Goal: Information Seeking & Learning: Learn about a topic

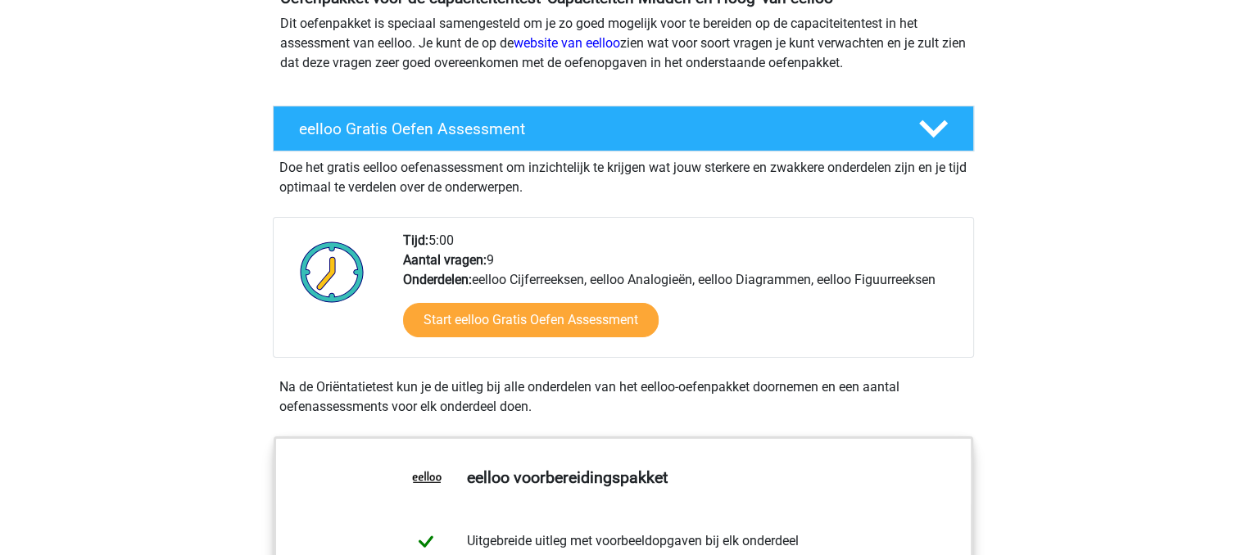
scroll to position [246, 0]
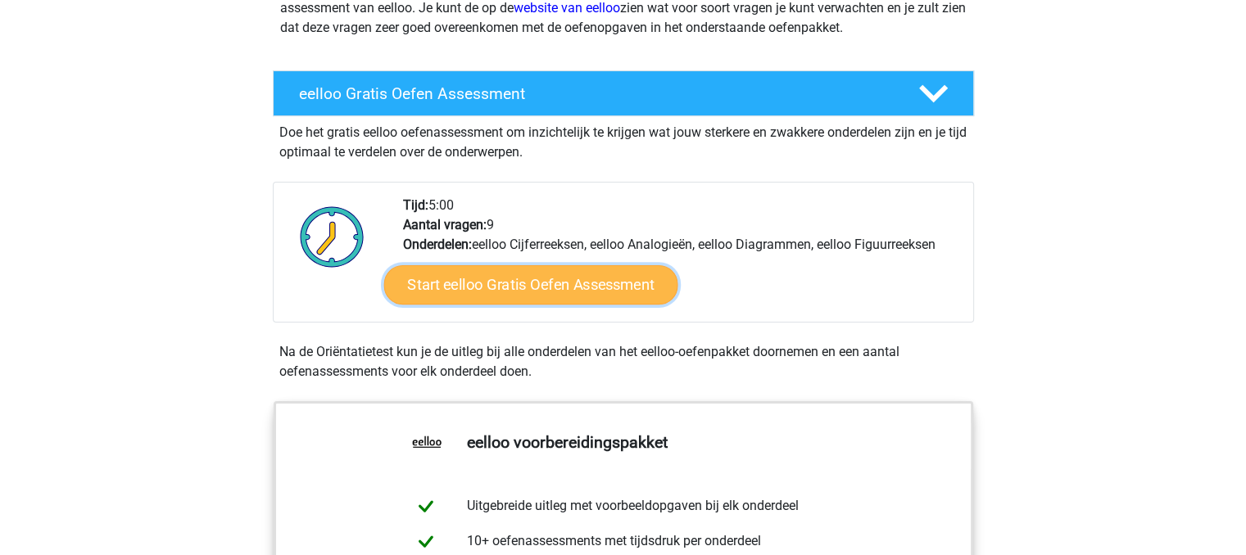
click at [503, 283] on link "Start eelloo Gratis Oefen Assessment" at bounding box center [530, 284] width 294 height 39
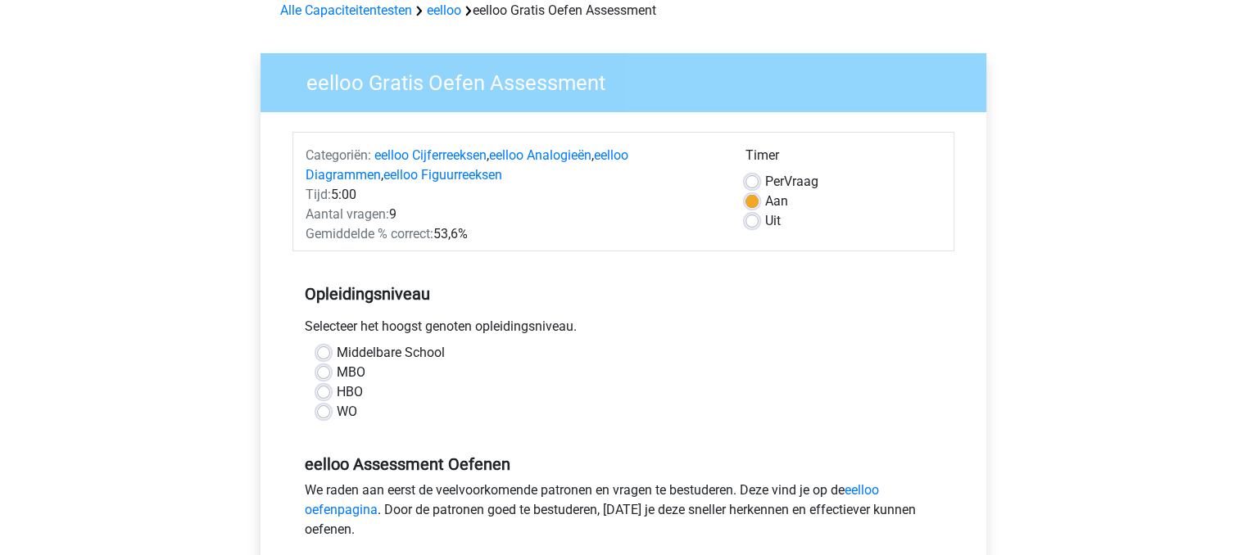
scroll to position [82, 0]
click at [337, 370] on label "MBO" at bounding box center [351, 372] width 29 height 20
click at [324, 370] on input "MBO" at bounding box center [323, 370] width 13 height 16
radio input "true"
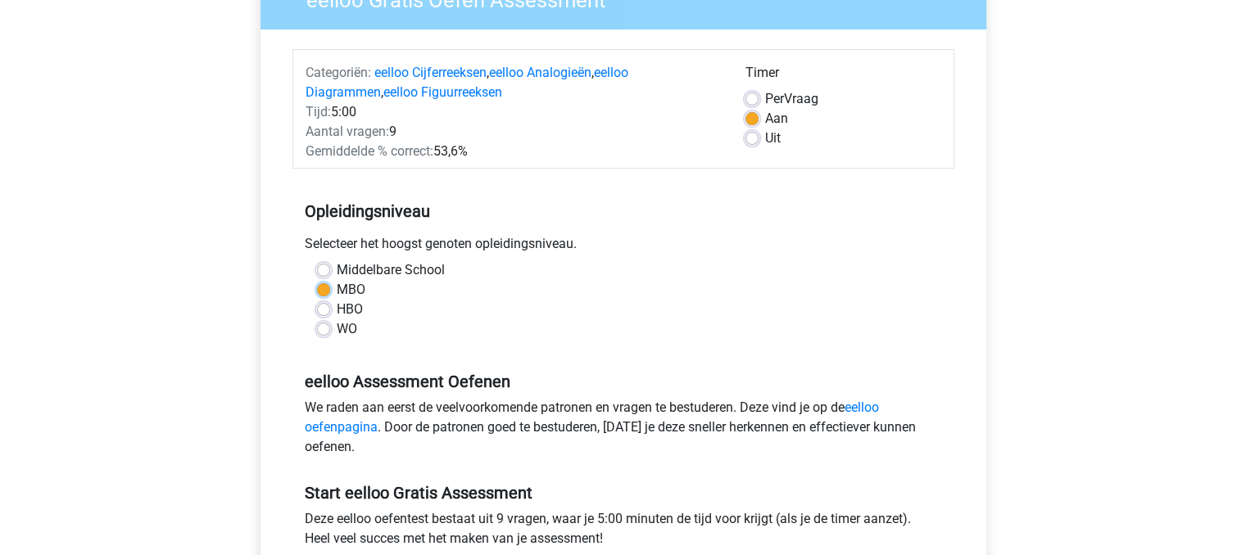
scroll to position [246, 0]
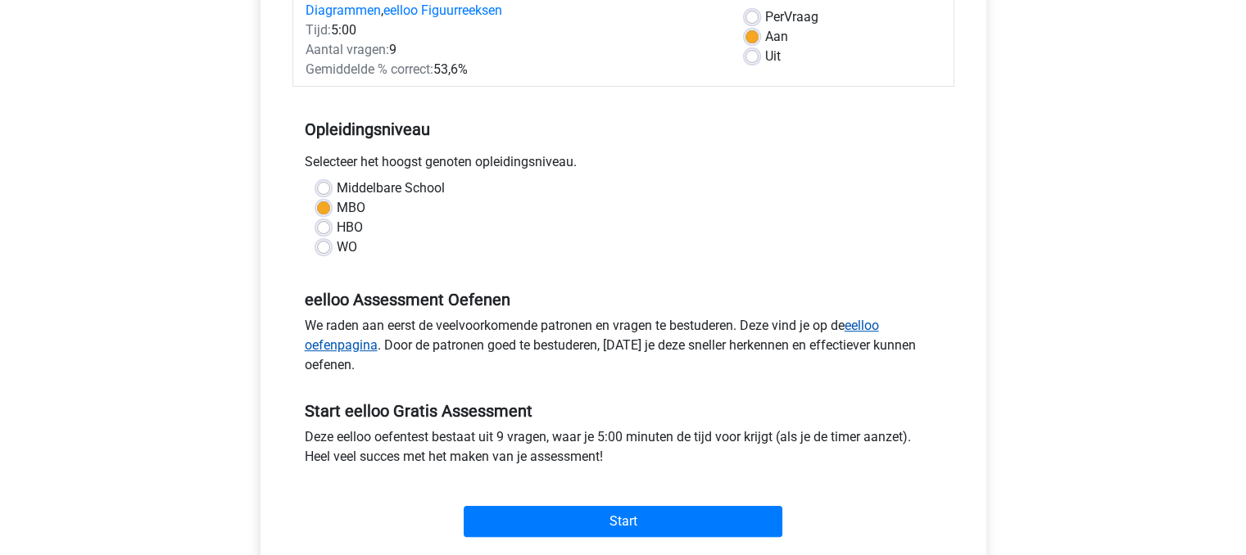
click at [359, 345] on link "eelloo oefenpagina" at bounding box center [592, 335] width 574 height 35
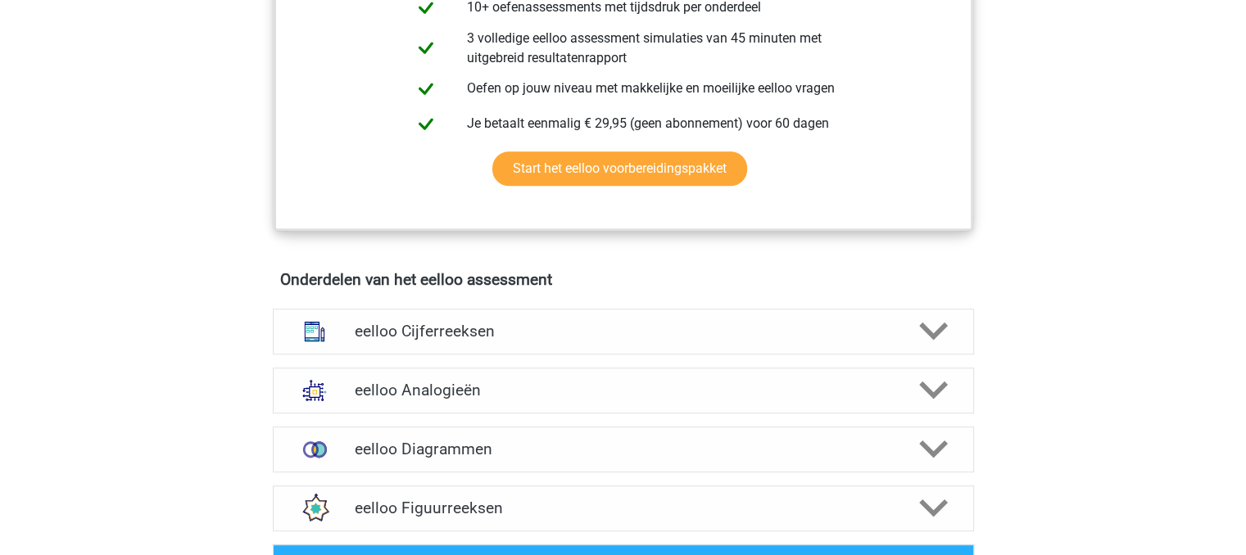
scroll to position [819, 0]
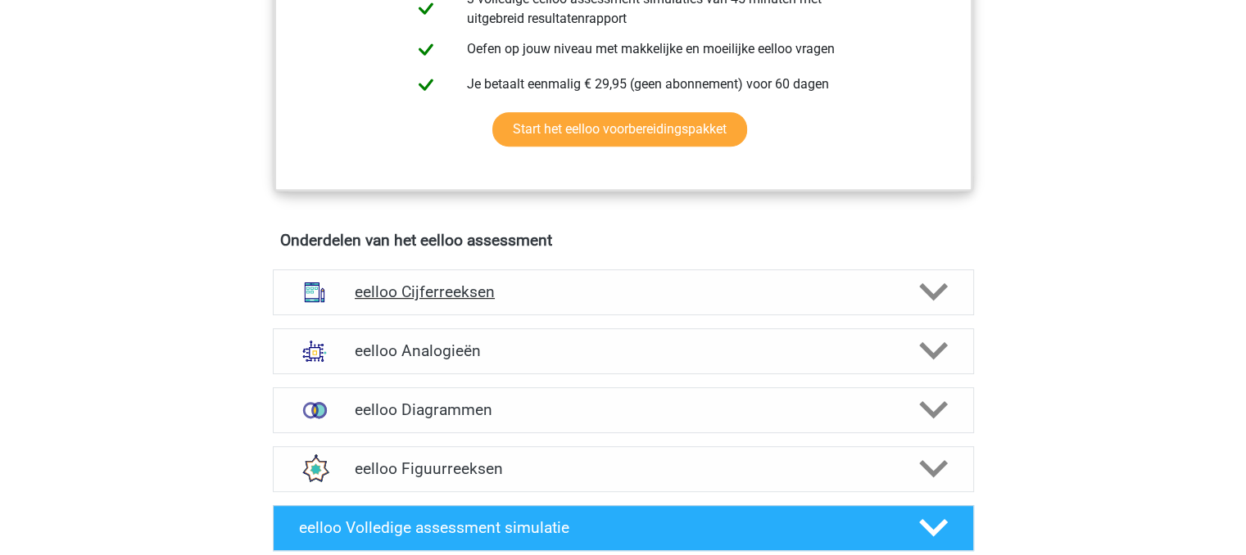
click at [419, 293] on h4 "eelloo Cijferreeksen" at bounding box center [623, 292] width 536 height 19
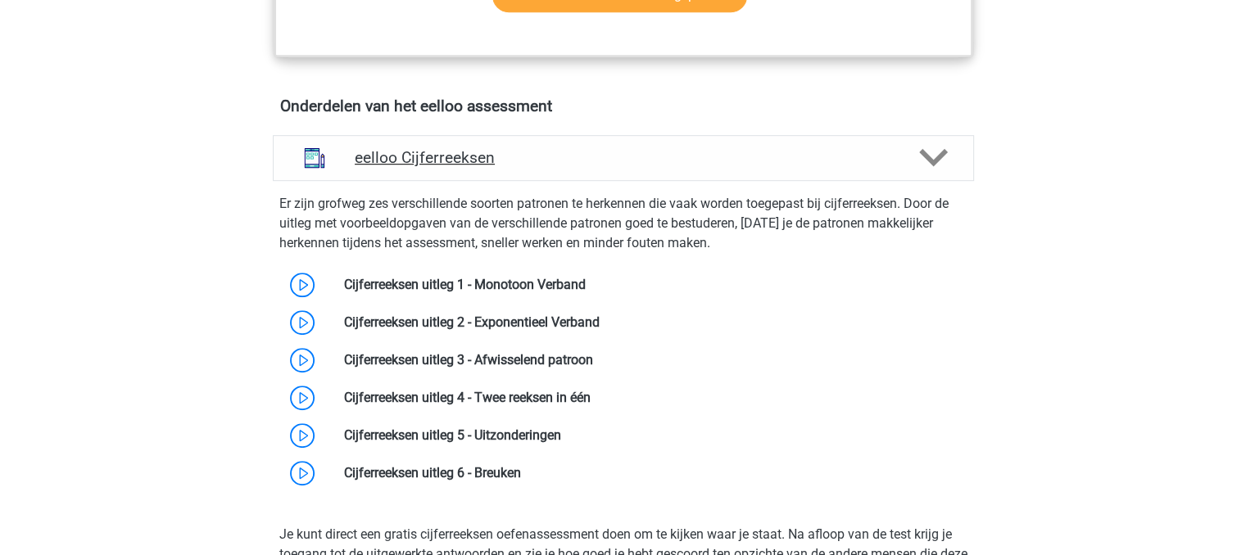
scroll to position [983, 0]
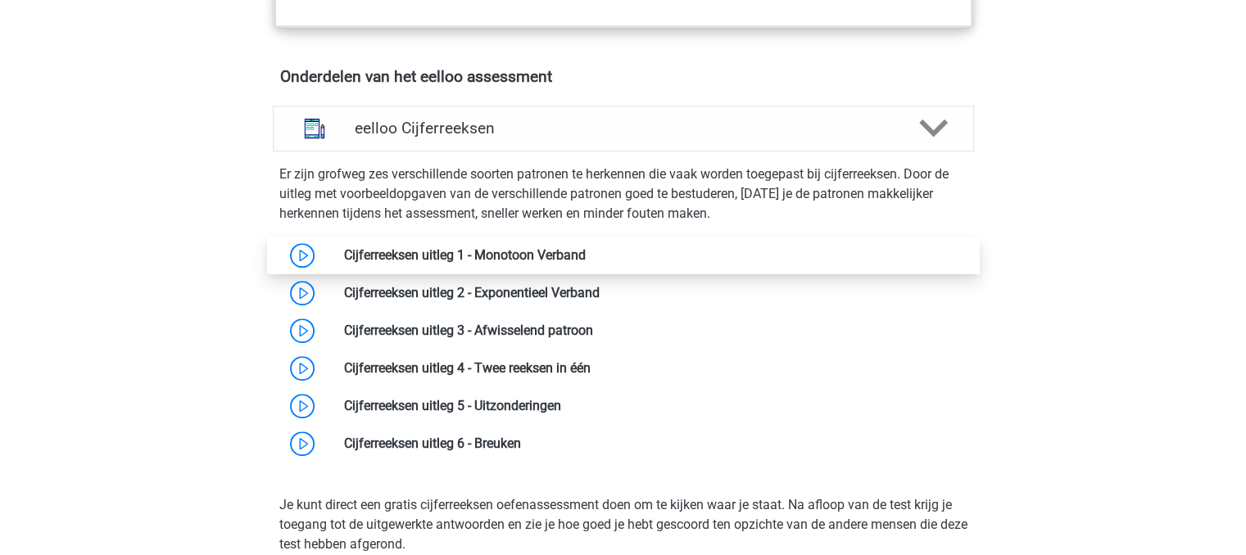
click at [586, 263] on link at bounding box center [586, 255] width 0 height 16
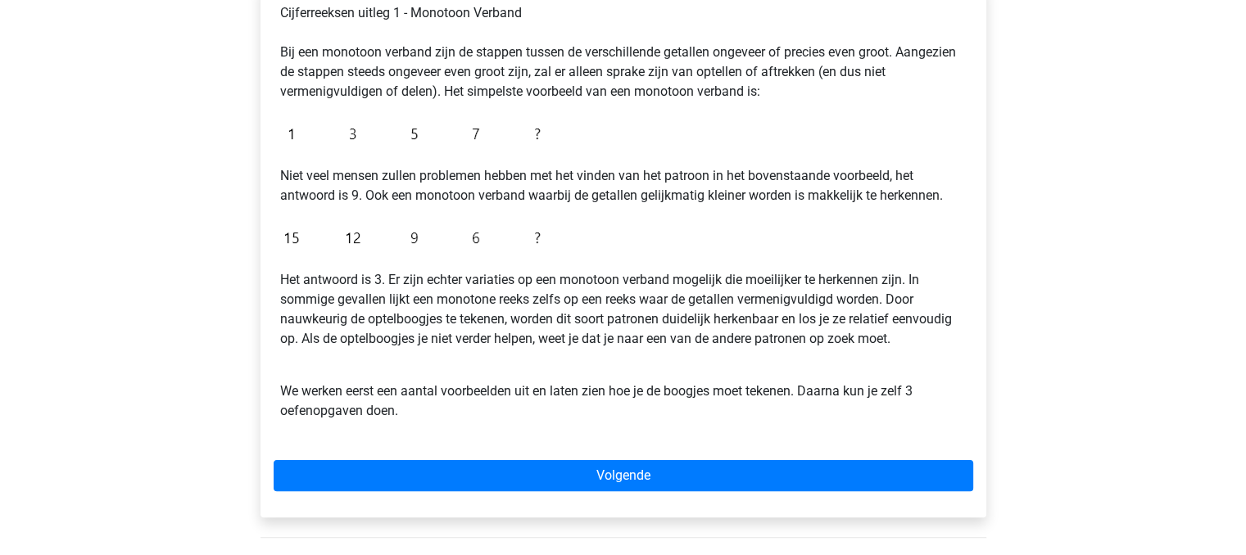
scroll to position [328, 0]
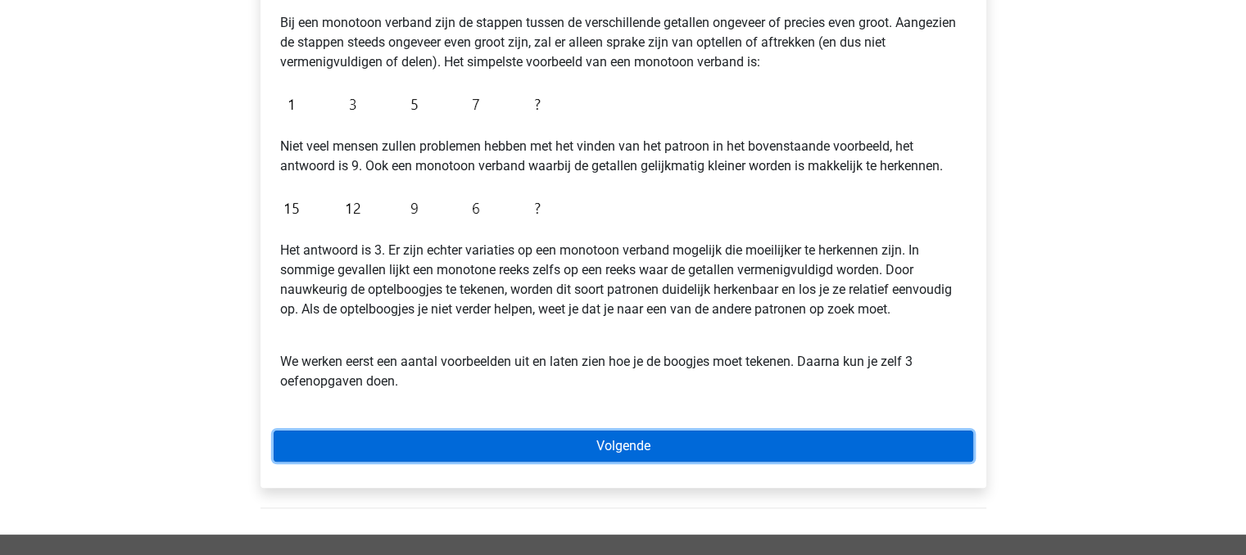
click at [622, 445] on link "Volgende" at bounding box center [623, 446] width 699 height 31
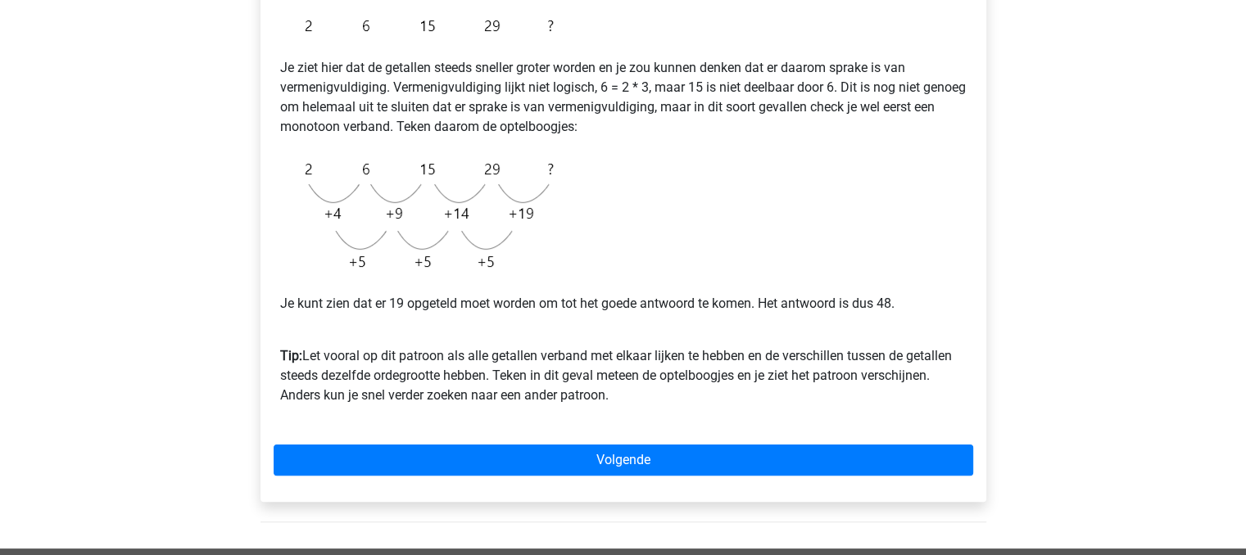
scroll to position [328, 0]
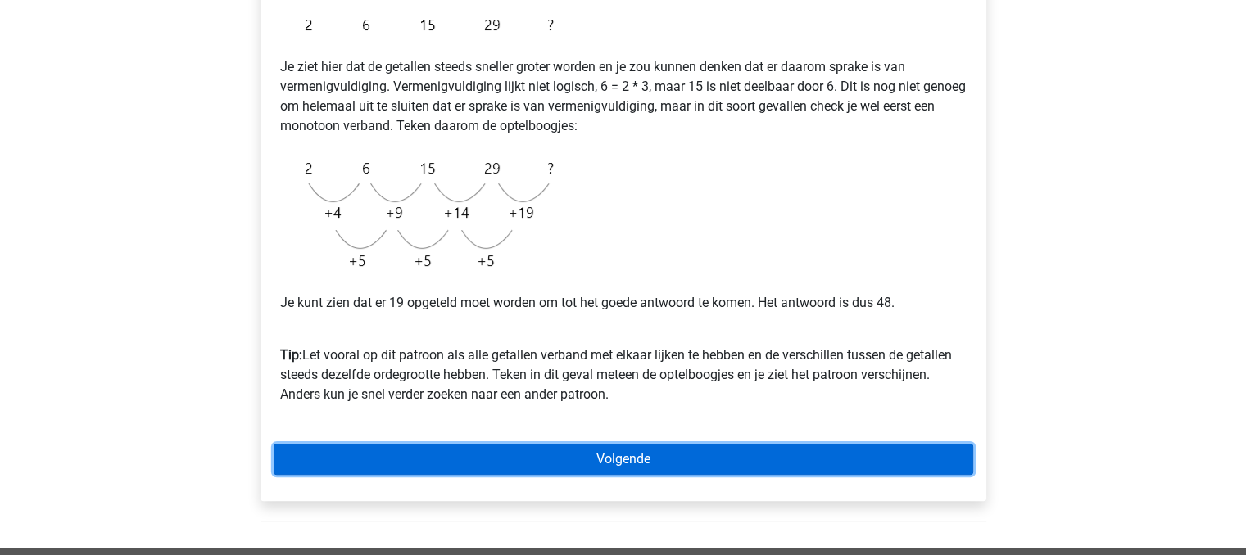
click at [626, 462] on link "Volgende" at bounding box center [623, 459] width 699 height 31
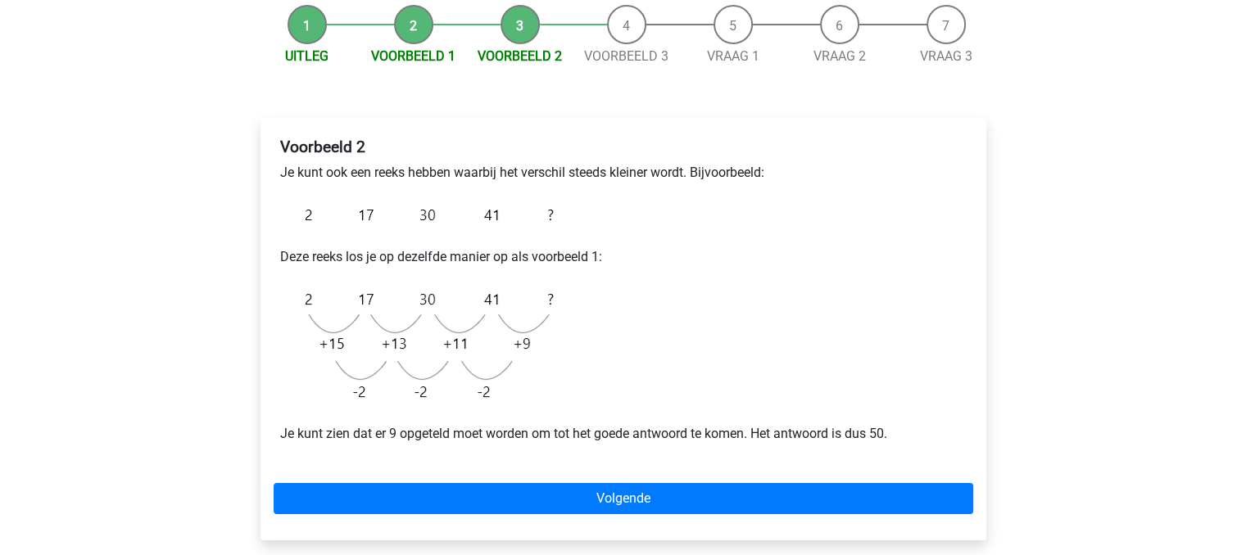
scroll to position [246, 0]
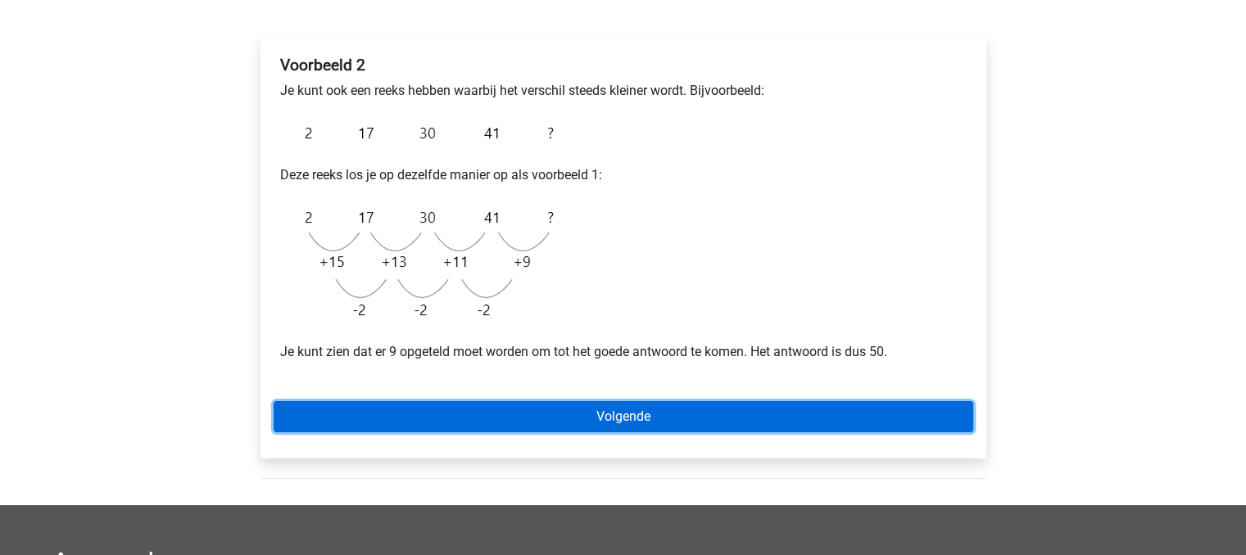
click at [642, 405] on link "Volgende" at bounding box center [623, 416] width 699 height 31
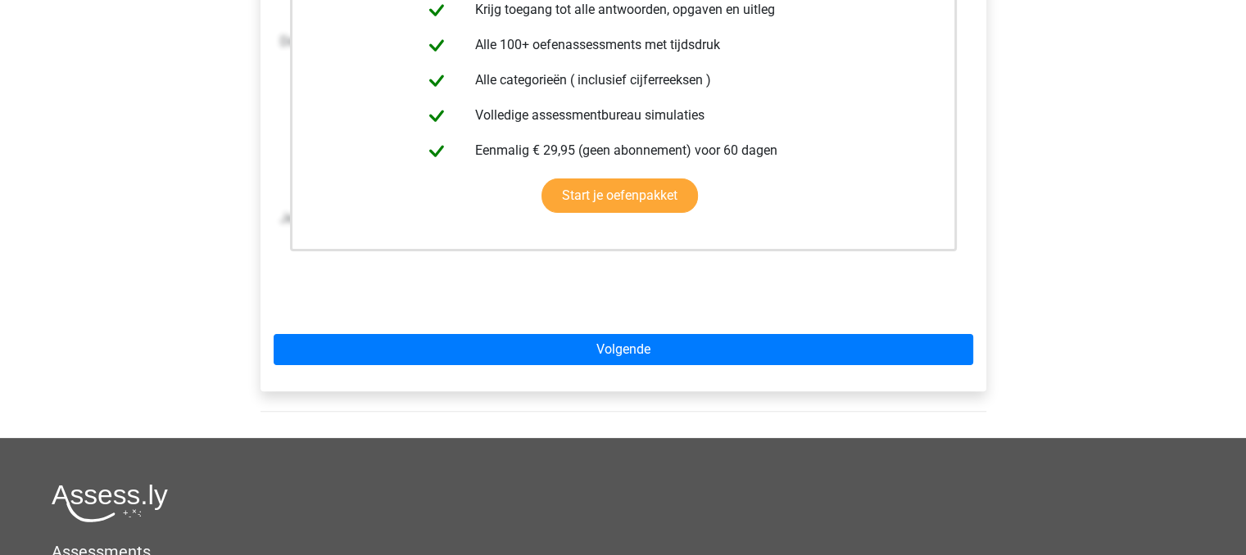
scroll to position [409, 0]
